Goal: Task Accomplishment & Management: Use online tool/utility

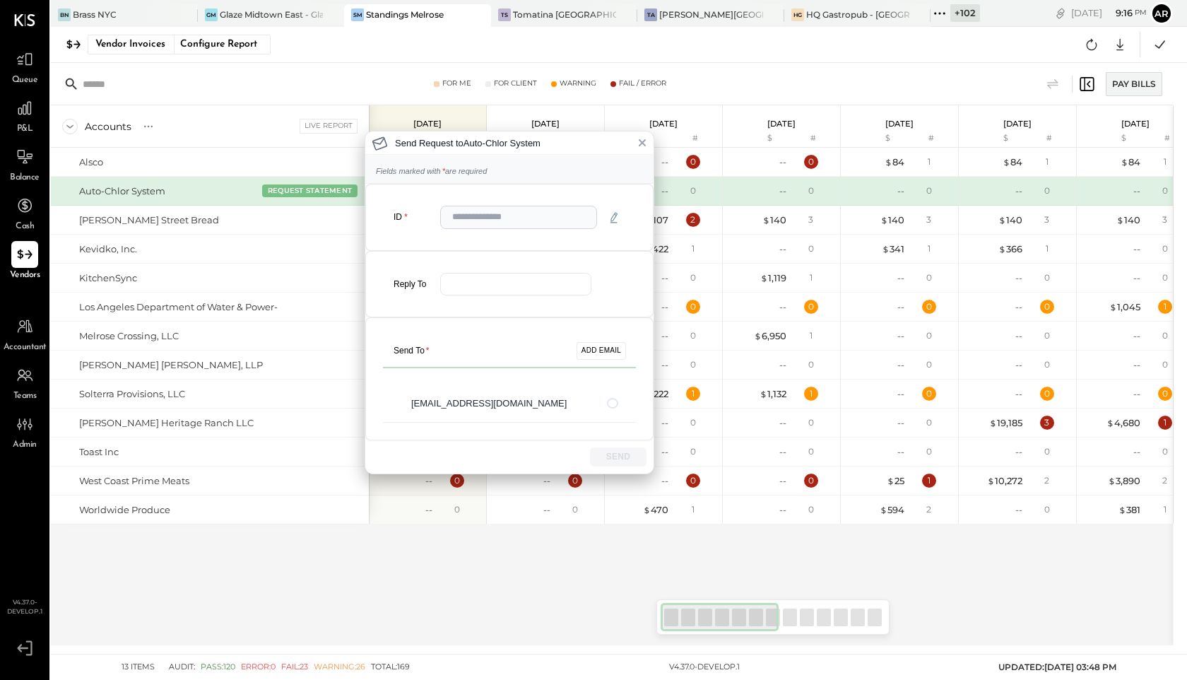
click at [940, 18] on div "Send Request to Auto-Chlor System Fields marked with * are required ID Reply To…" at bounding box center [593, 340] width 1187 height 680
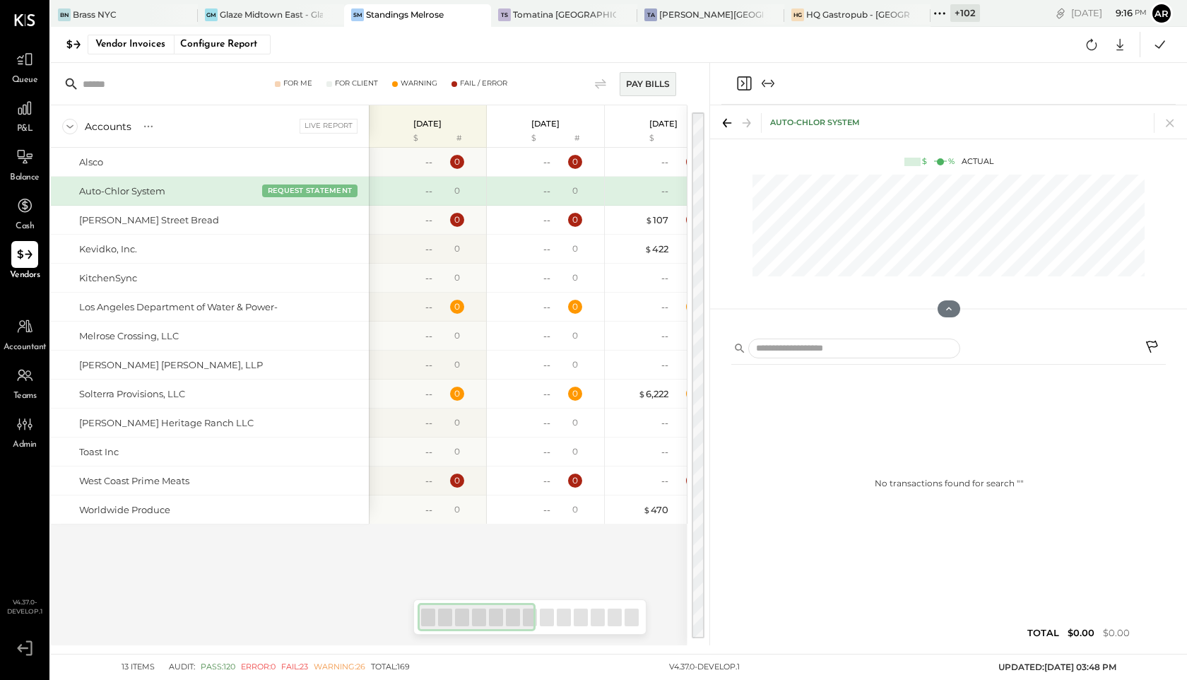
click at [948, 8] on icon at bounding box center [940, 13] width 18 height 18
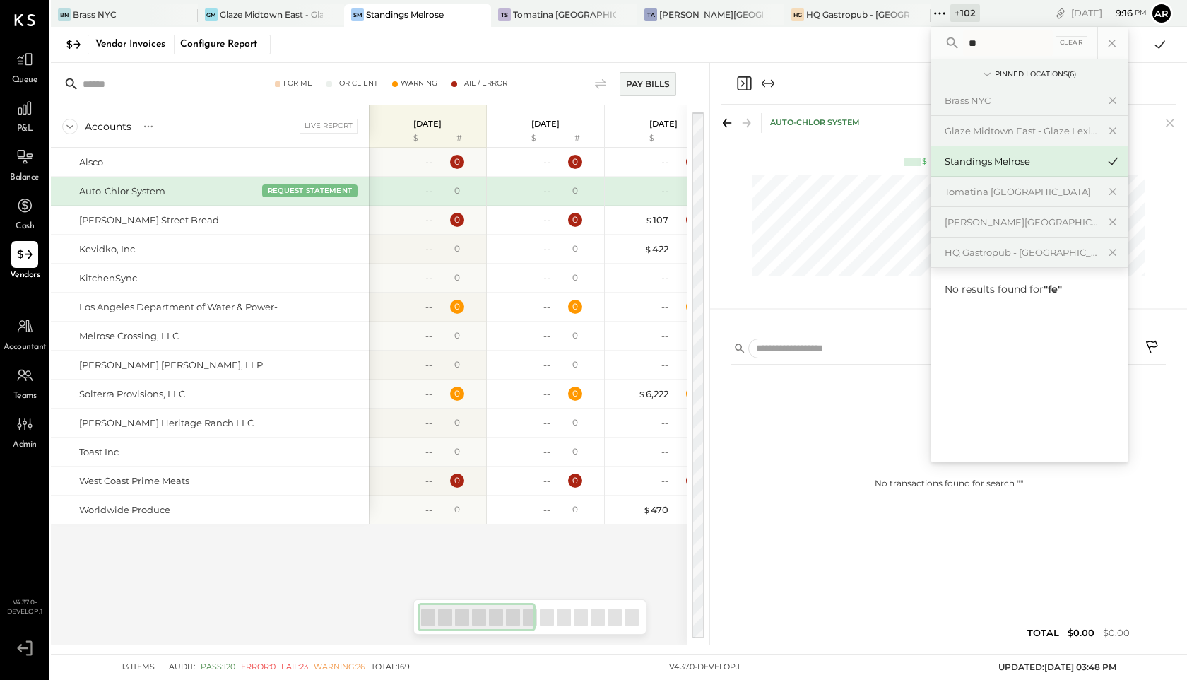
type input "*"
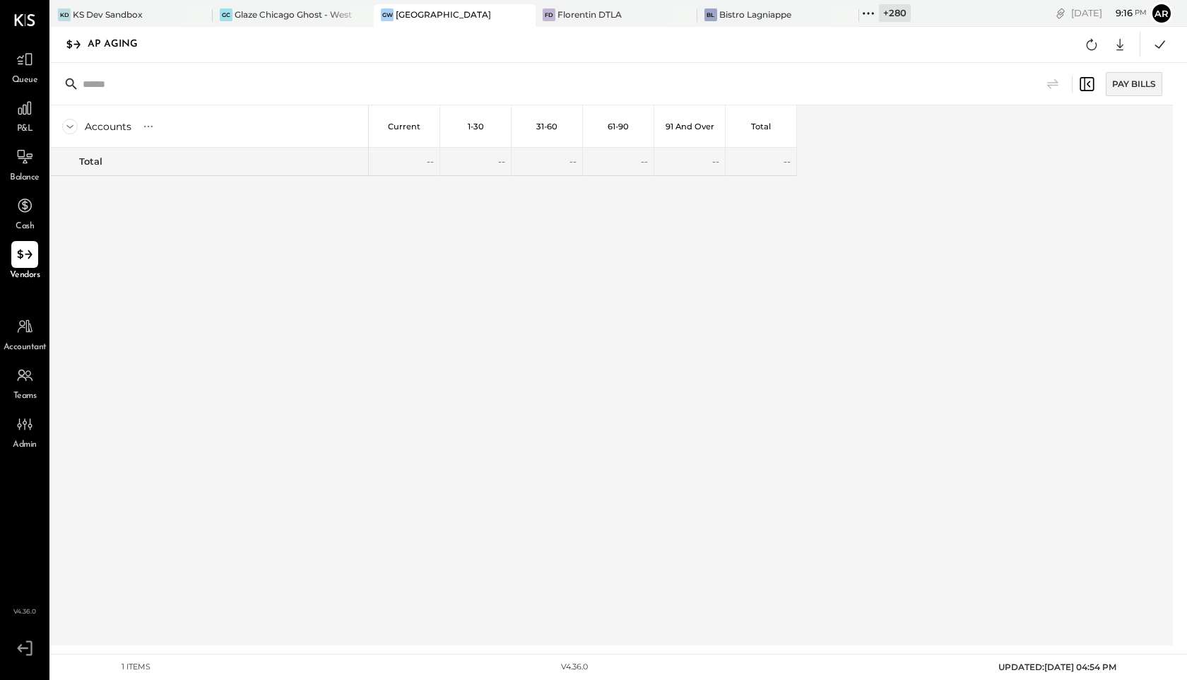
click at [865, 13] on icon at bounding box center [868, 13] width 18 height 18
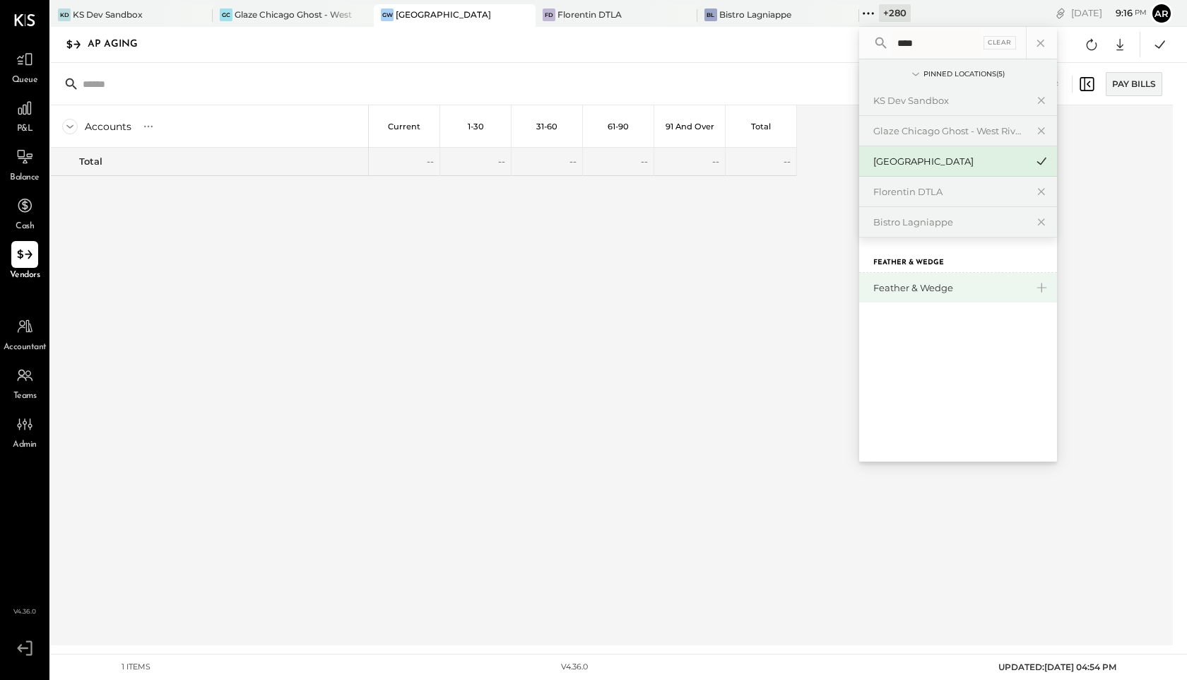
type input "****"
click at [916, 287] on div "Feather & Wedge" at bounding box center [949, 287] width 153 height 13
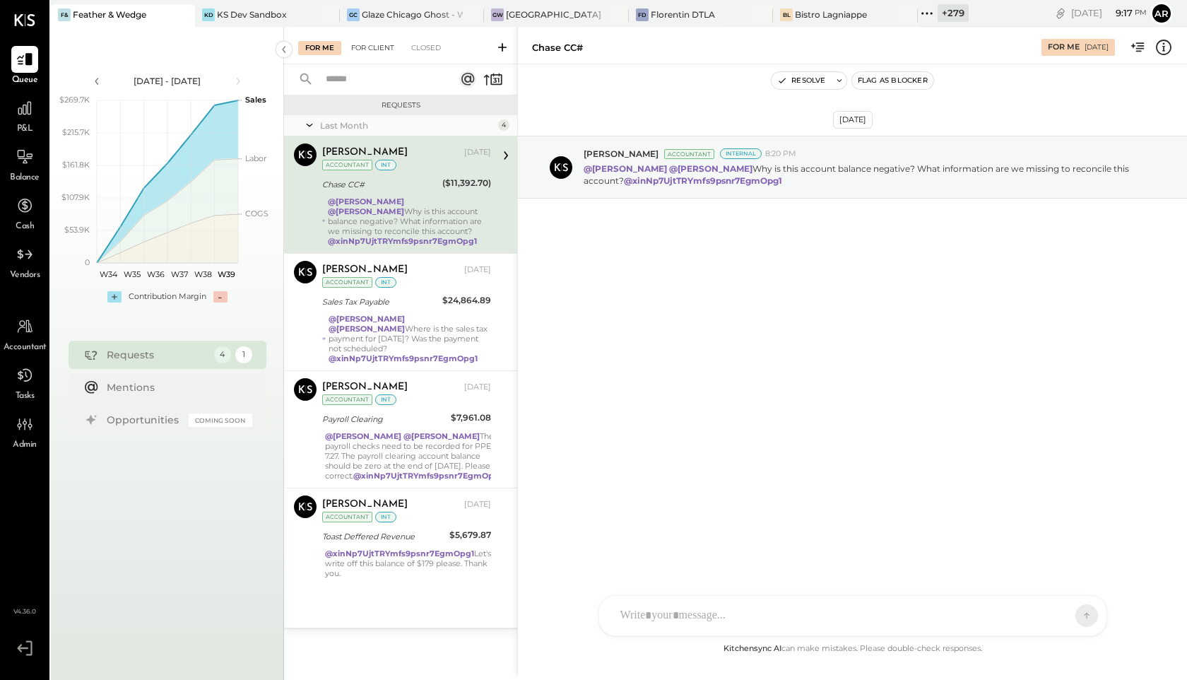
click at [367, 42] on div "For Client" at bounding box center [372, 48] width 57 height 14
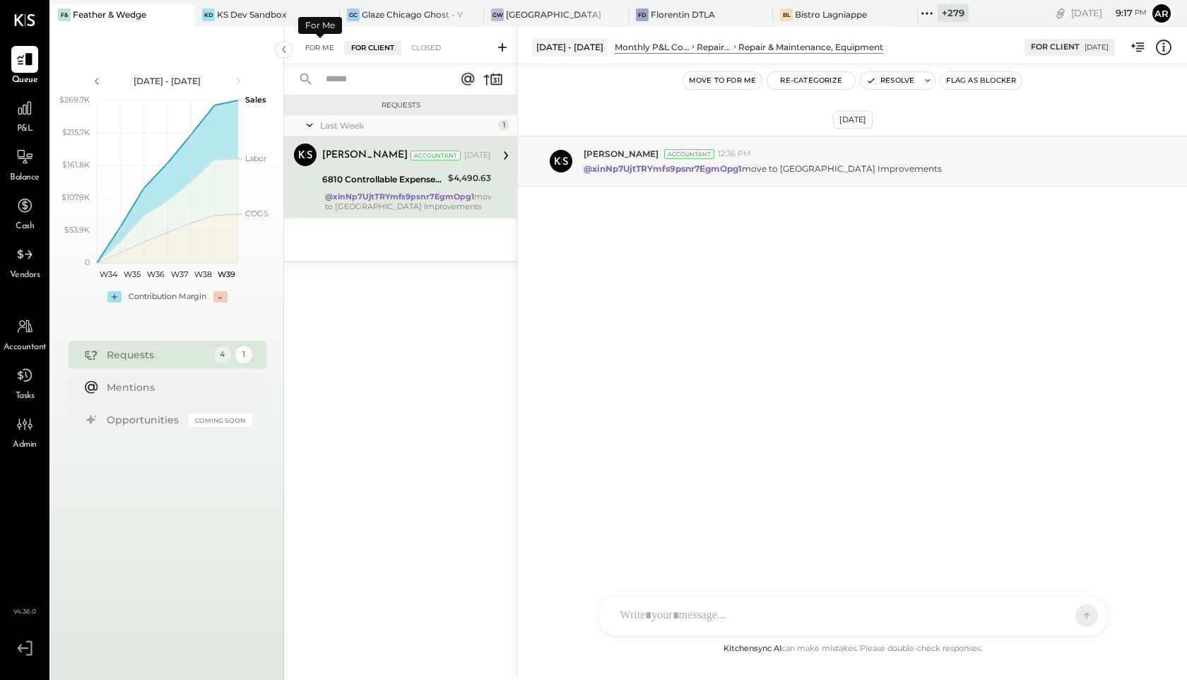
click at [312, 46] on div "For Me" at bounding box center [319, 48] width 43 height 14
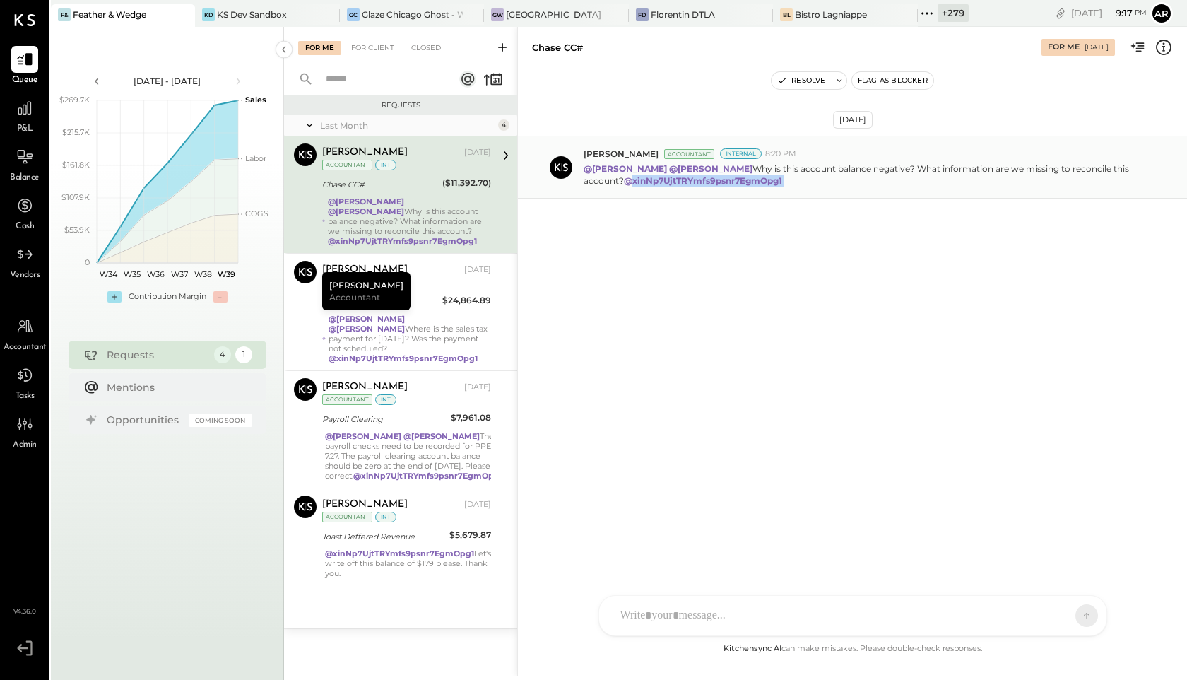
drag, startPoint x: 796, startPoint y: 182, endPoint x: 633, endPoint y: 185, distance: 163.3
click at [633, 185] on p "@[PERSON_NAME] @[PERSON_NAME] Why is this account balance negative? What inform…" at bounding box center [865, 175] width 562 height 24
copy p "xinNp7UjtTRYmfs9psnr7EgmOpg1"
click at [356, 48] on div "For Client" at bounding box center [372, 48] width 57 height 14
